Goal: Information Seeking & Learning: Learn about a topic

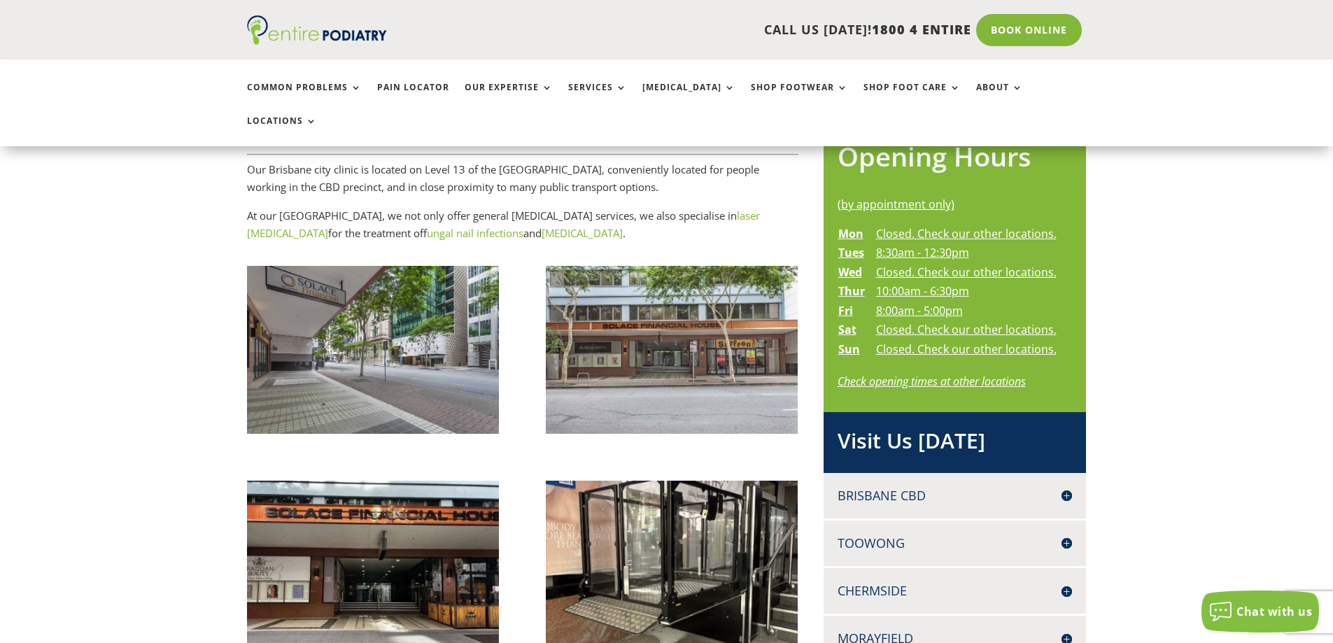
scroll to position [621, 0]
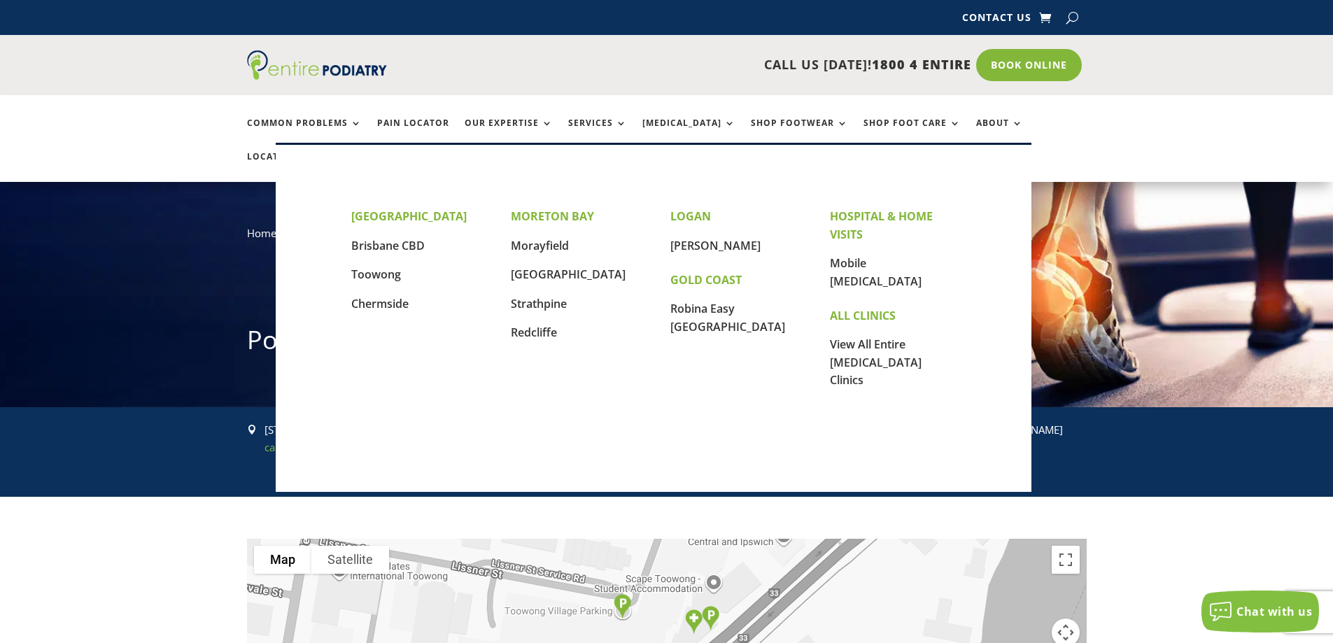
click at [317, 152] on link "Locations" at bounding box center [282, 167] width 70 height 30
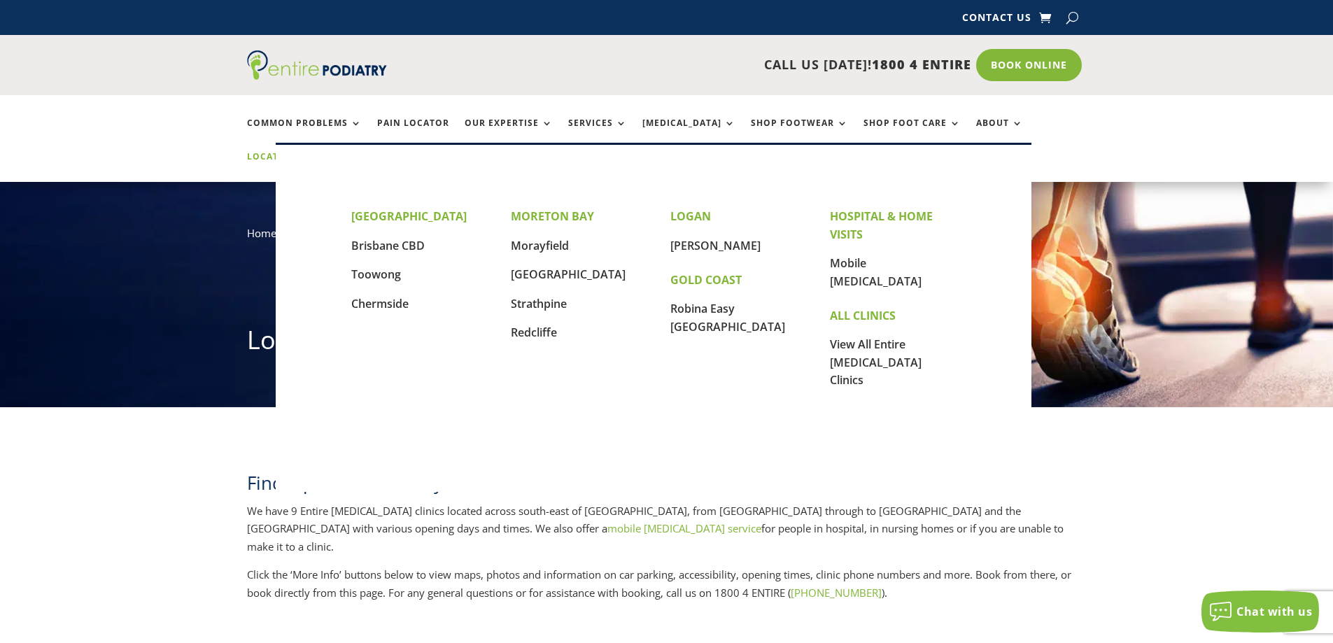
click at [379, 276] on link "Toowong" at bounding box center [376, 274] width 50 height 15
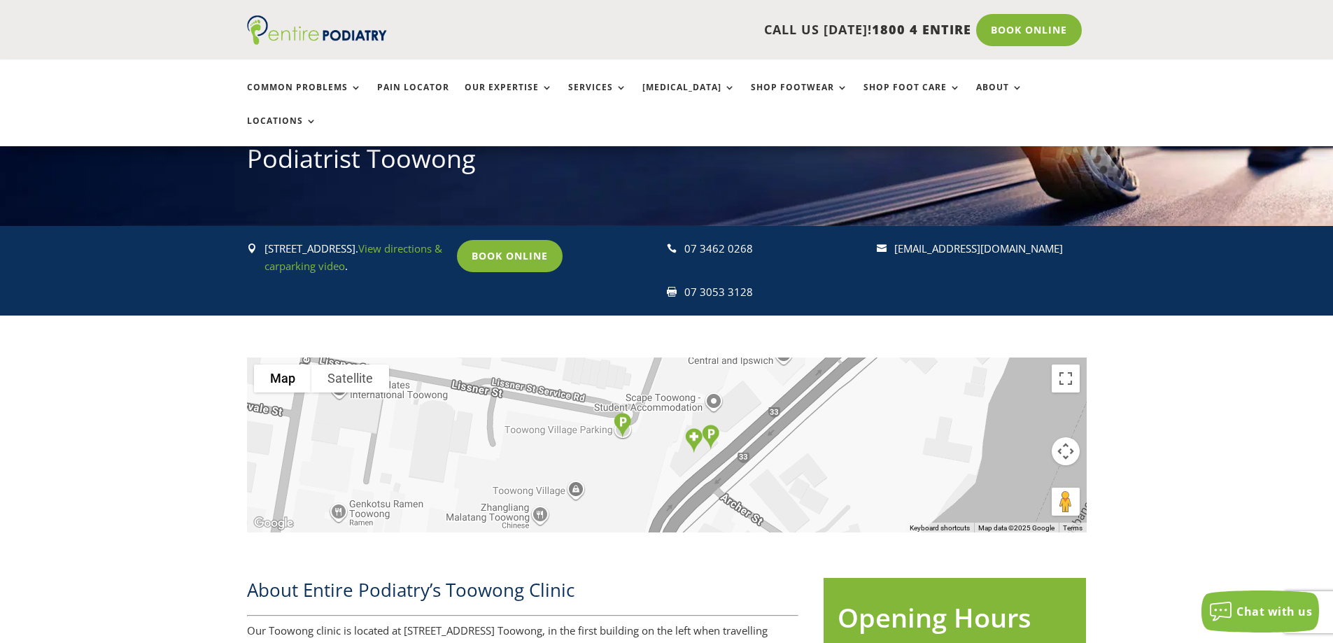
scroll to position [182, 0]
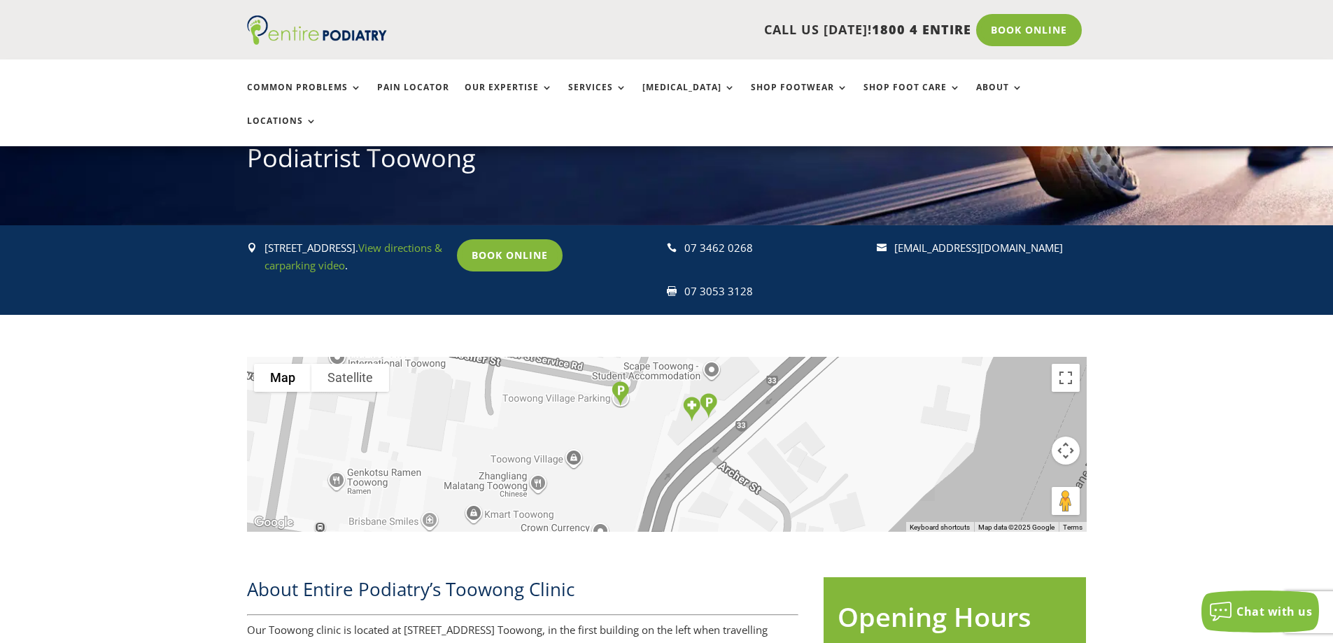
drag, startPoint x: 859, startPoint y: 454, endPoint x: 857, endPoint y: 420, distance: 33.6
click at [857, 420] on div at bounding box center [667, 444] width 840 height 175
click at [1063, 364] on button "Toggle fullscreen view" at bounding box center [1066, 378] width 28 height 28
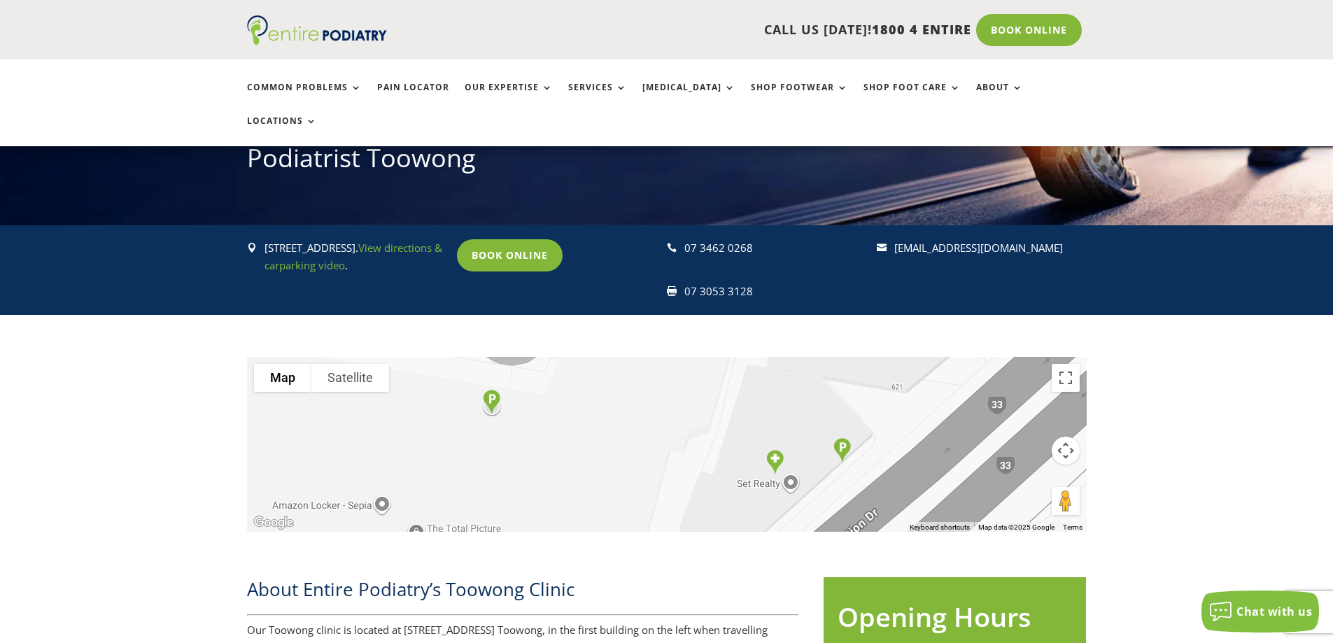
click at [161, 456] on div "To navigate the map with touch gestures double-tap and hold your finger on the …" at bounding box center [666, 434] width 1333 height 239
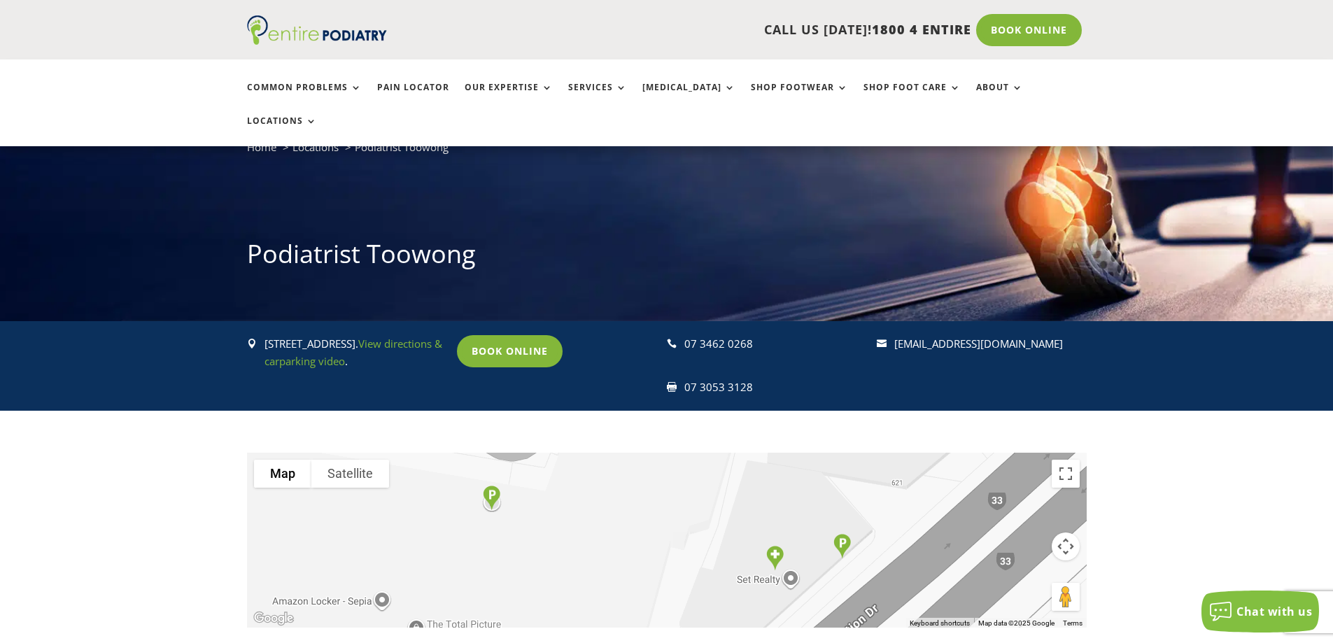
scroll to position [0, 0]
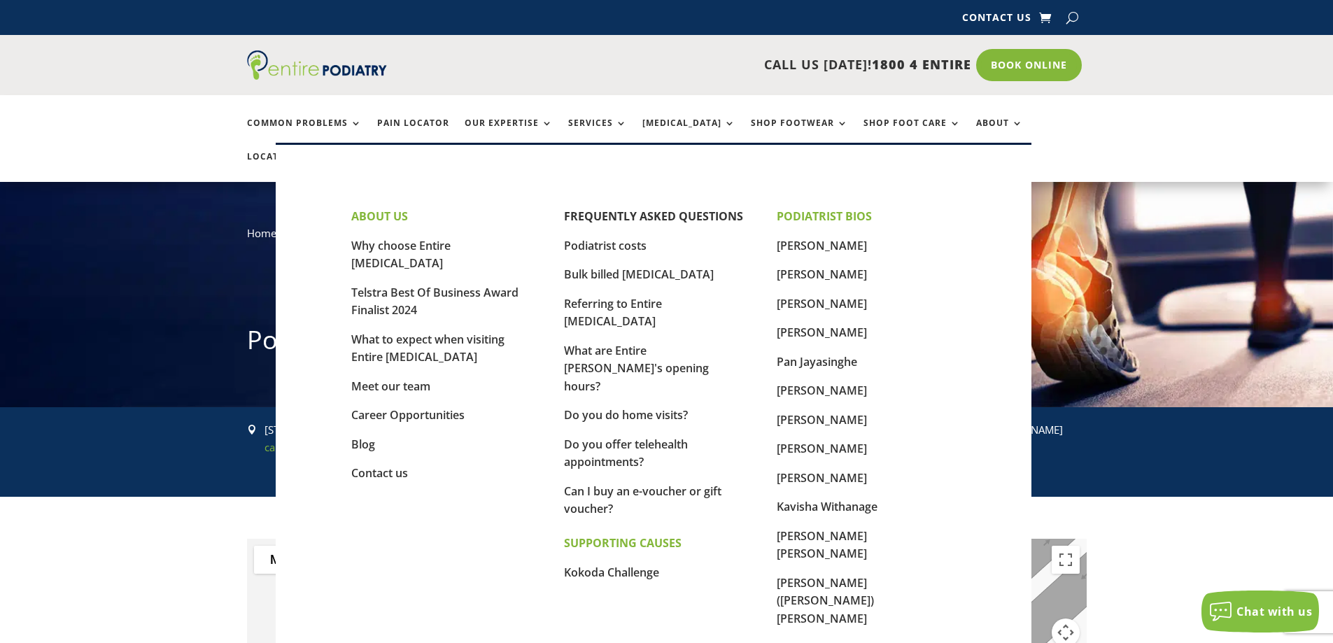
click at [596, 272] on link "Bulk billed [MEDICAL_DATA]" at bounding box center [639, 274] width 150 height 15
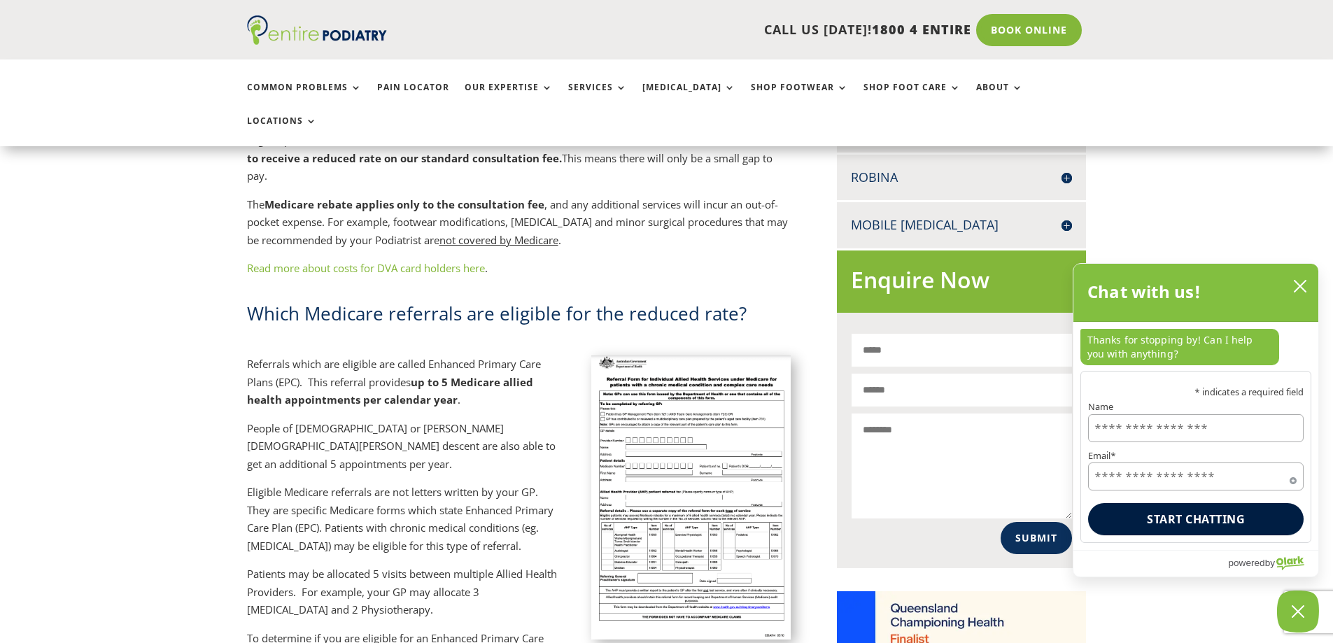
scroll to position [736, 0]
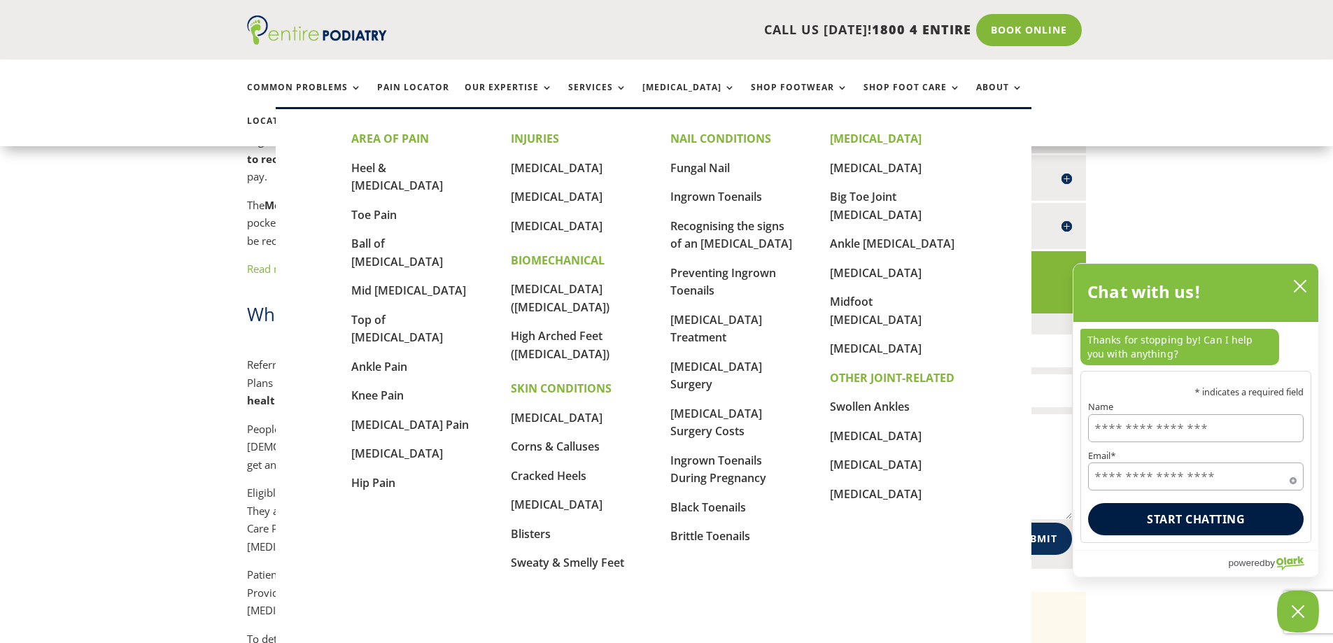
click at [566, 164] on link "[MEDICAL_DATA]" at bounding box center [557, 167] width 92 height 15
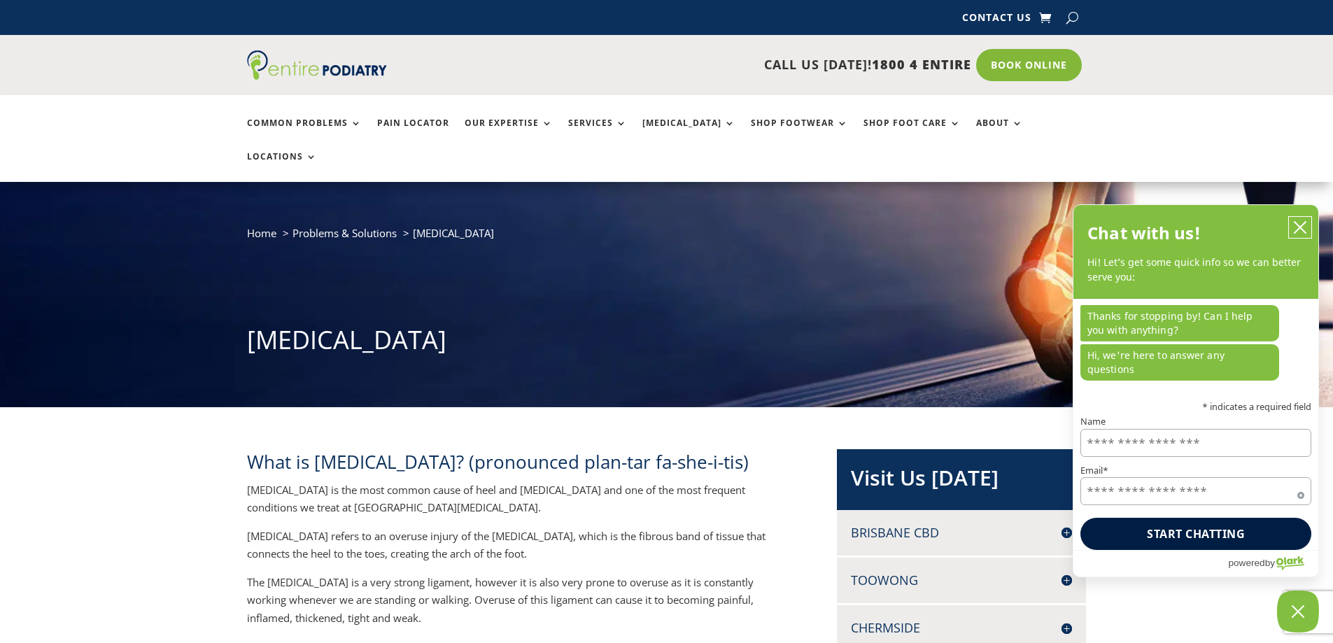
click at [1305, 234] on icon "close chatbox" at bounding box center [1300, 227] width 14 height 14
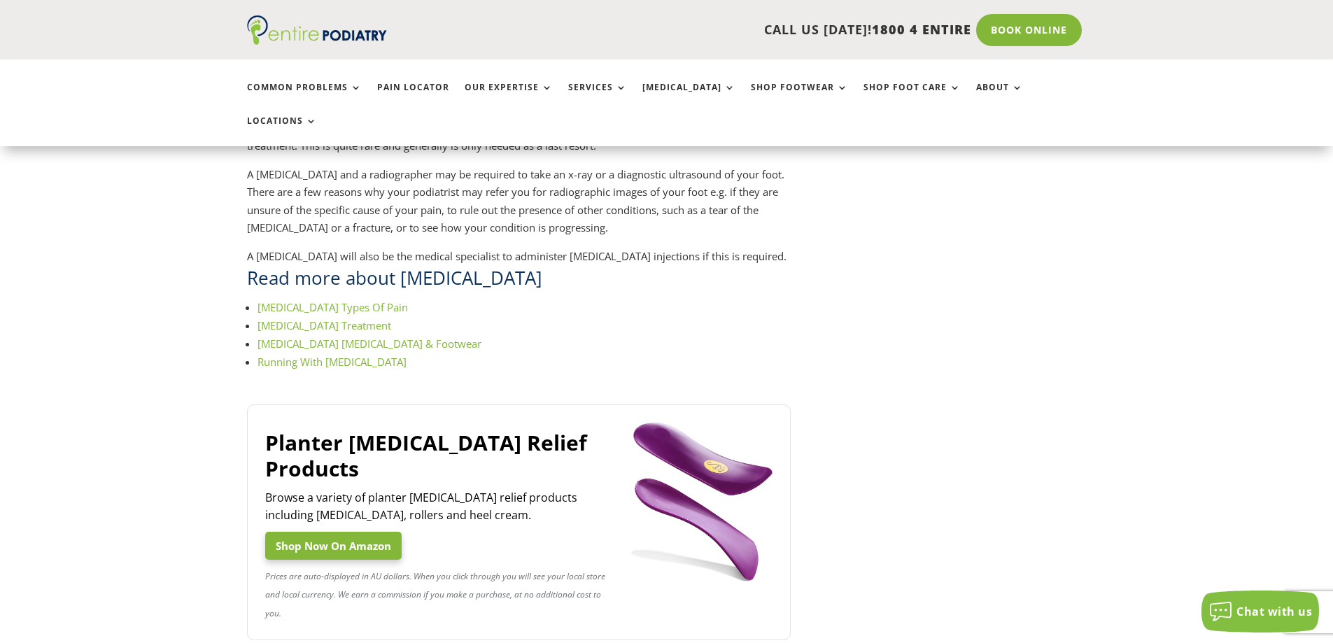
scroll to position [1755, 0]
click at [326, 531] on link "Shop Now On Amazon" at bounding box center [333, 545] width 136 height 28
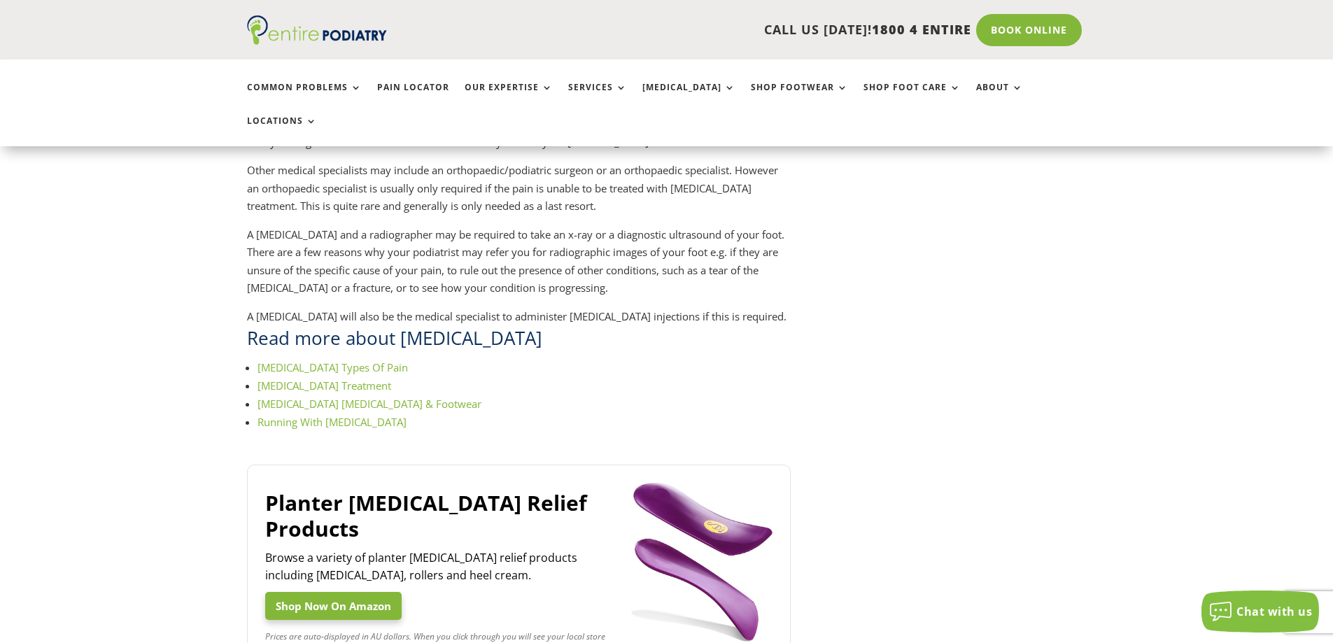
scroll to position [1694, 0]
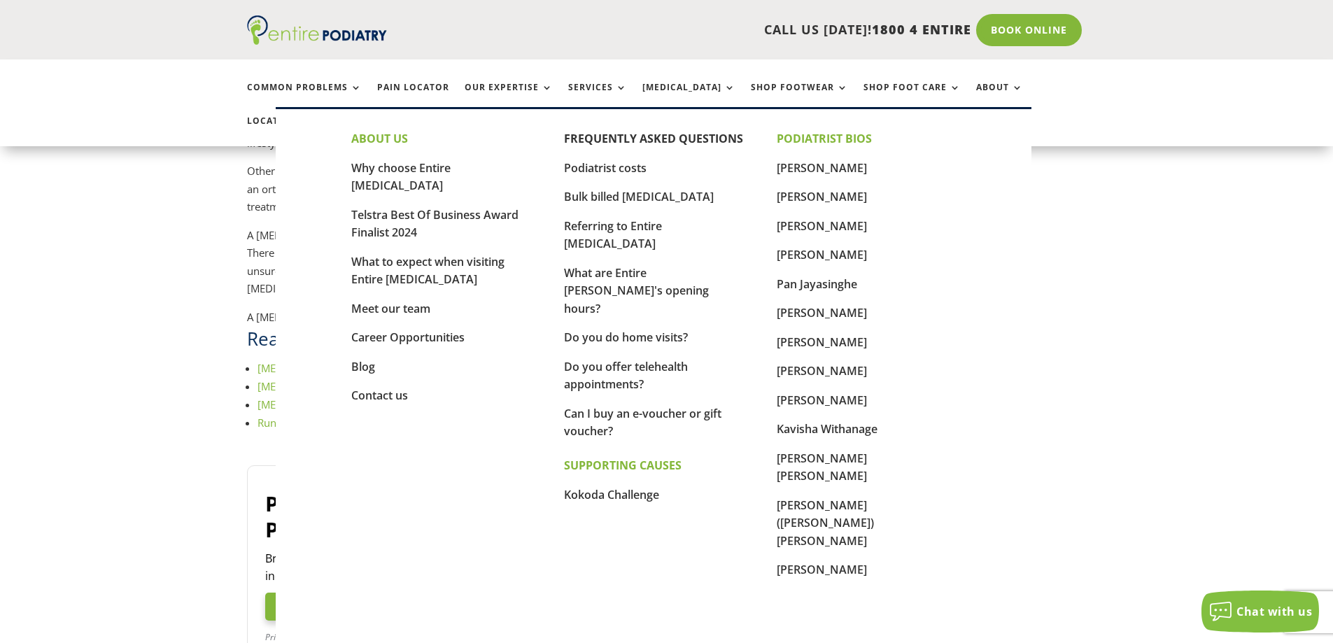
click at [976, 87] on link "About" at bounding box center [999, 98] width 47 height 30
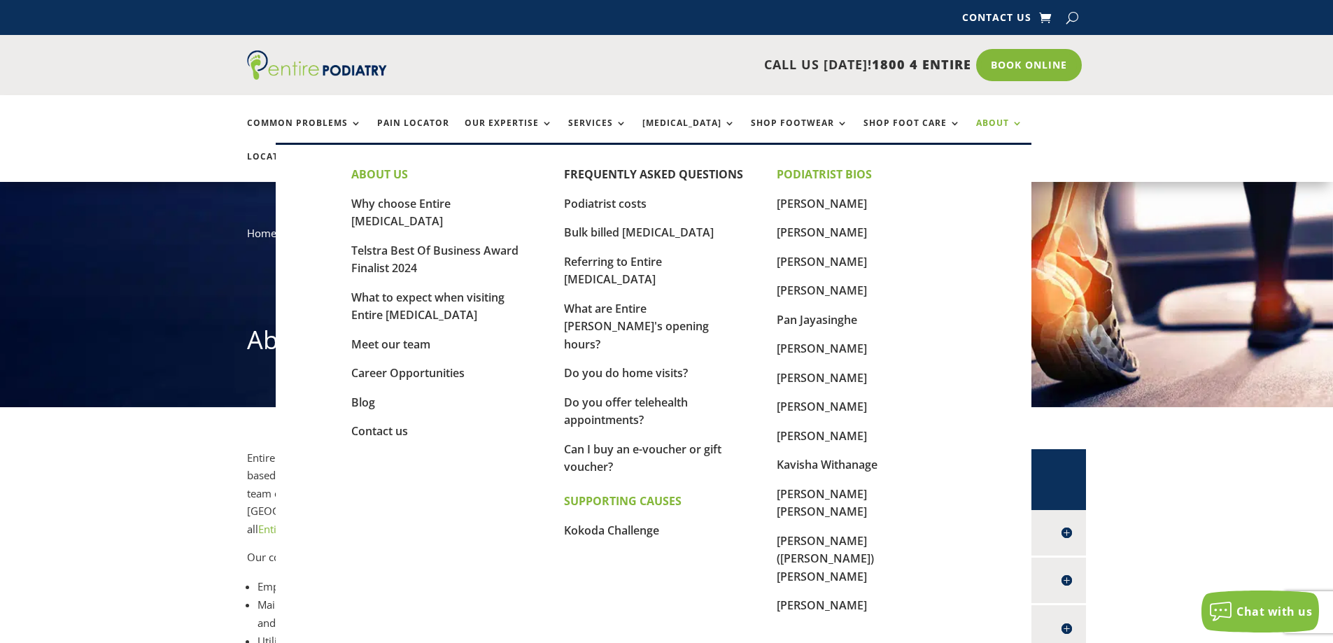
click at [613, 204] on link "Podiatrist costs" at bounding box center [605, 203] width 83 height 15
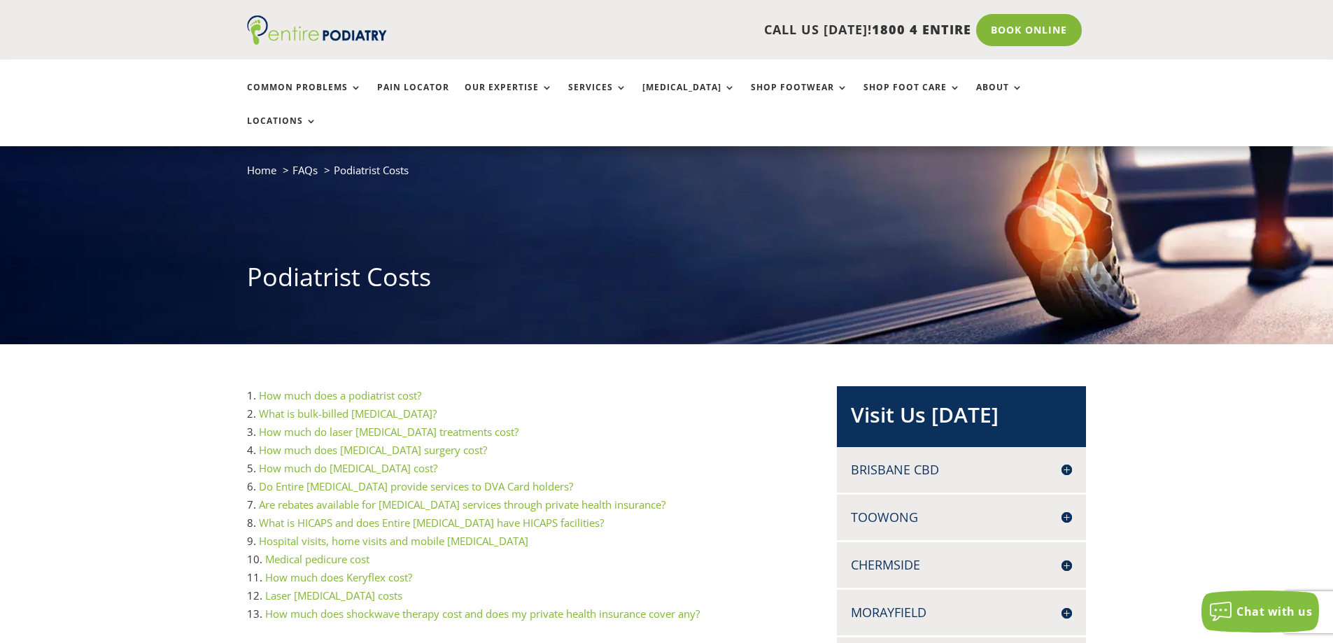
click at [364, 388] on link "How much does a podiatrist cost?" at bounding box center [340, 395] width 162 height 14
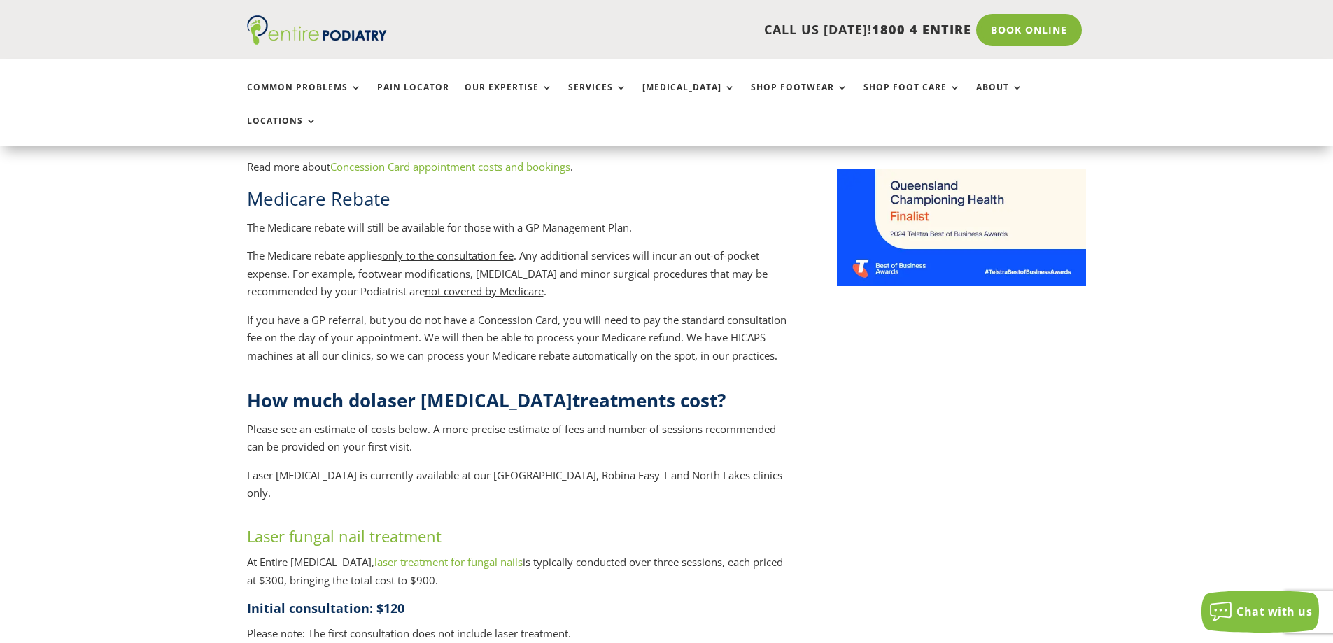
scroll to position [1148, 0]
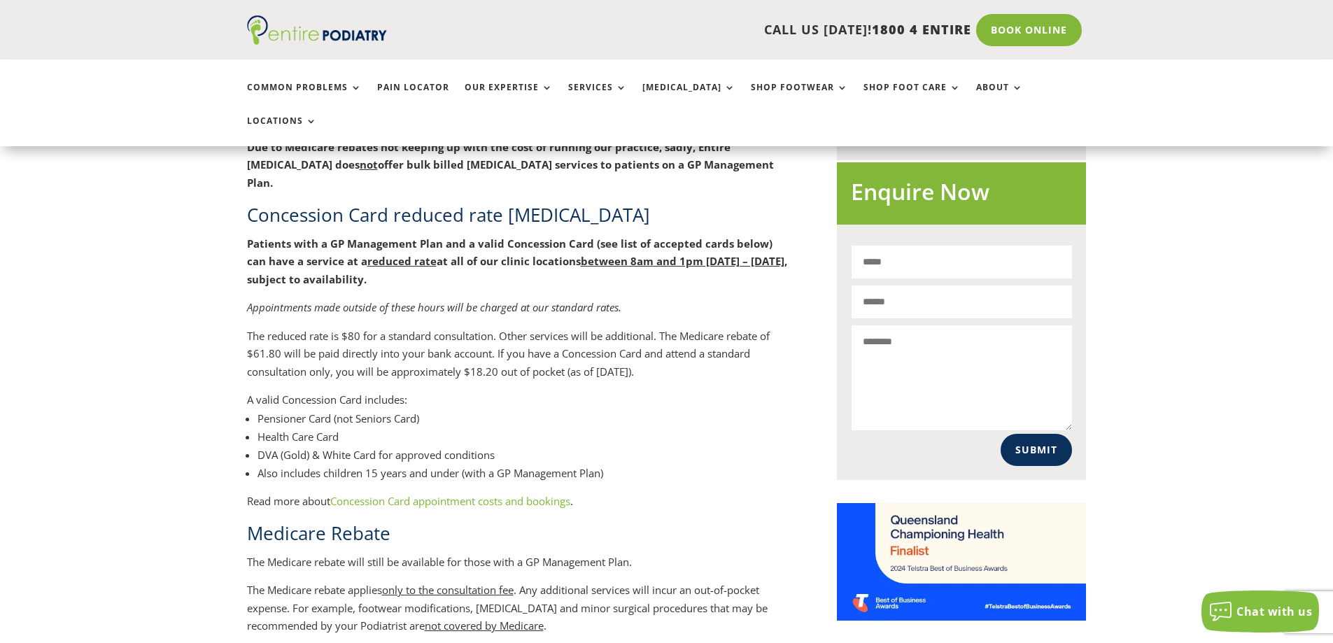
scroll to position [812, 0]
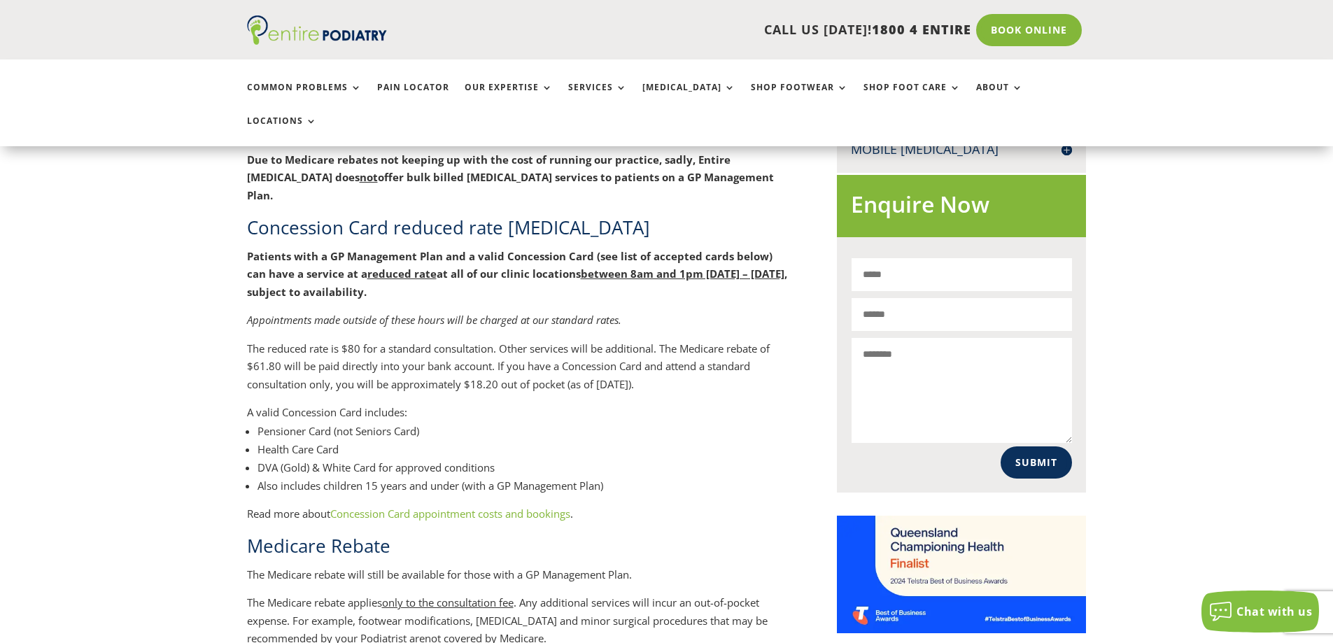
click at [463, 507] on link "Concession Card appointment costs and bookings" at bounding box center [450, 514] width 240 height 14
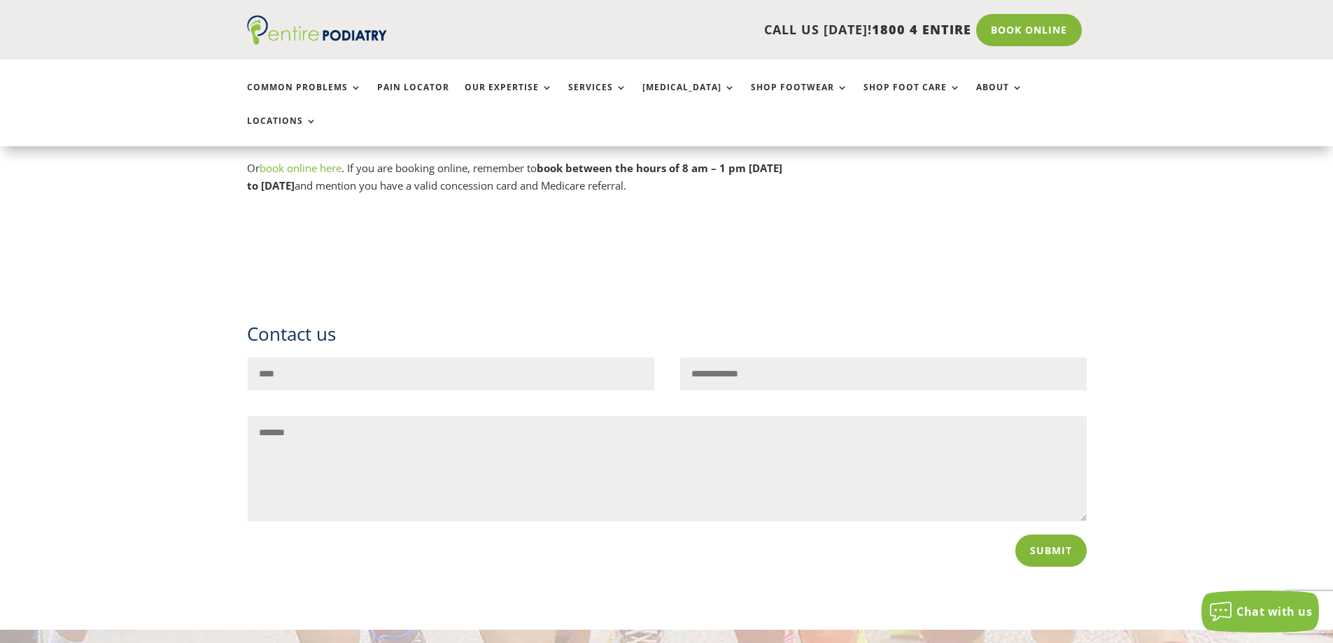
scroll to position [2879, 0]
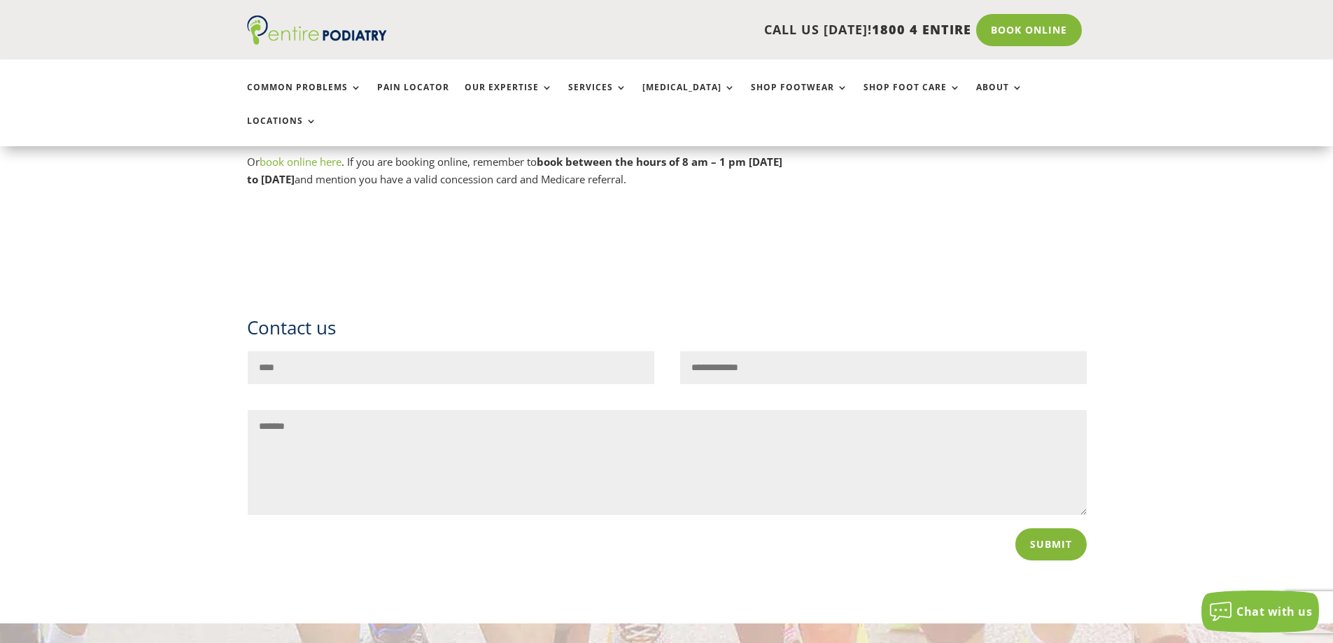
drag, startPoint x: 199, startPoint y: 362, endPoint x: 143, endPoint y: 440, distance: 96.7
click at [140, 419] on div "Contact us Name Email Address Message Submit" at bounding box center [666, 437] width 1333 height 371
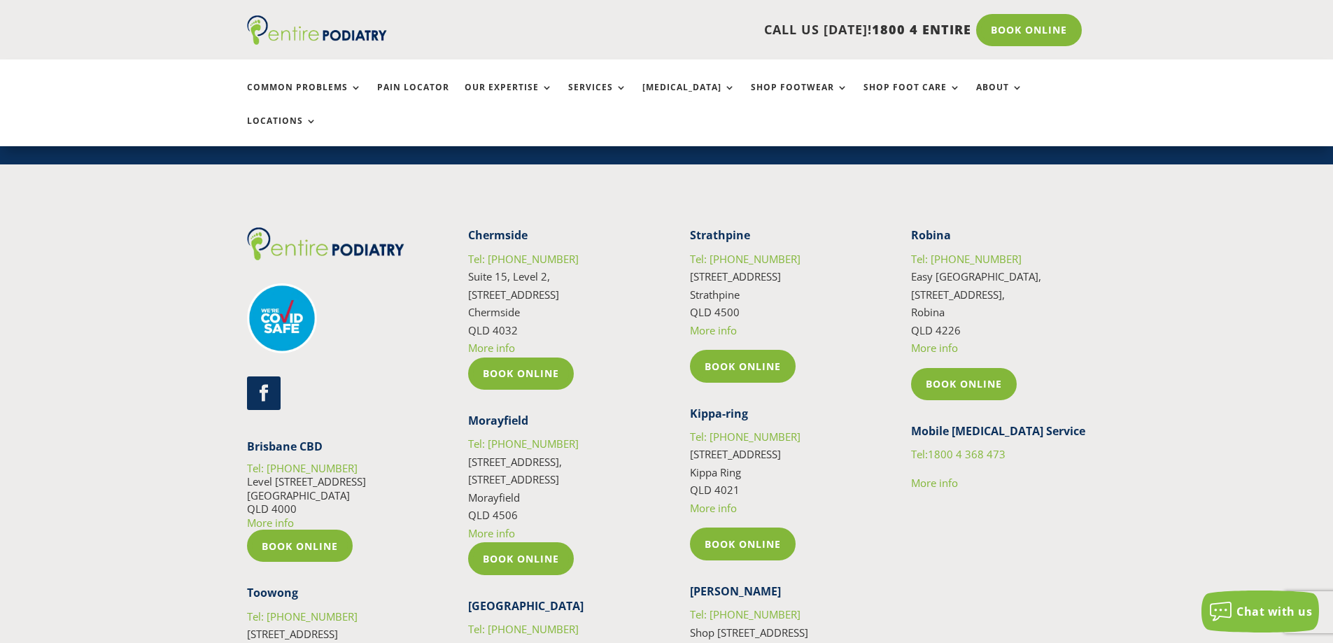
scroll to position [3947, 0]
